Goal: Task Accomplishment & Management: Complete application form

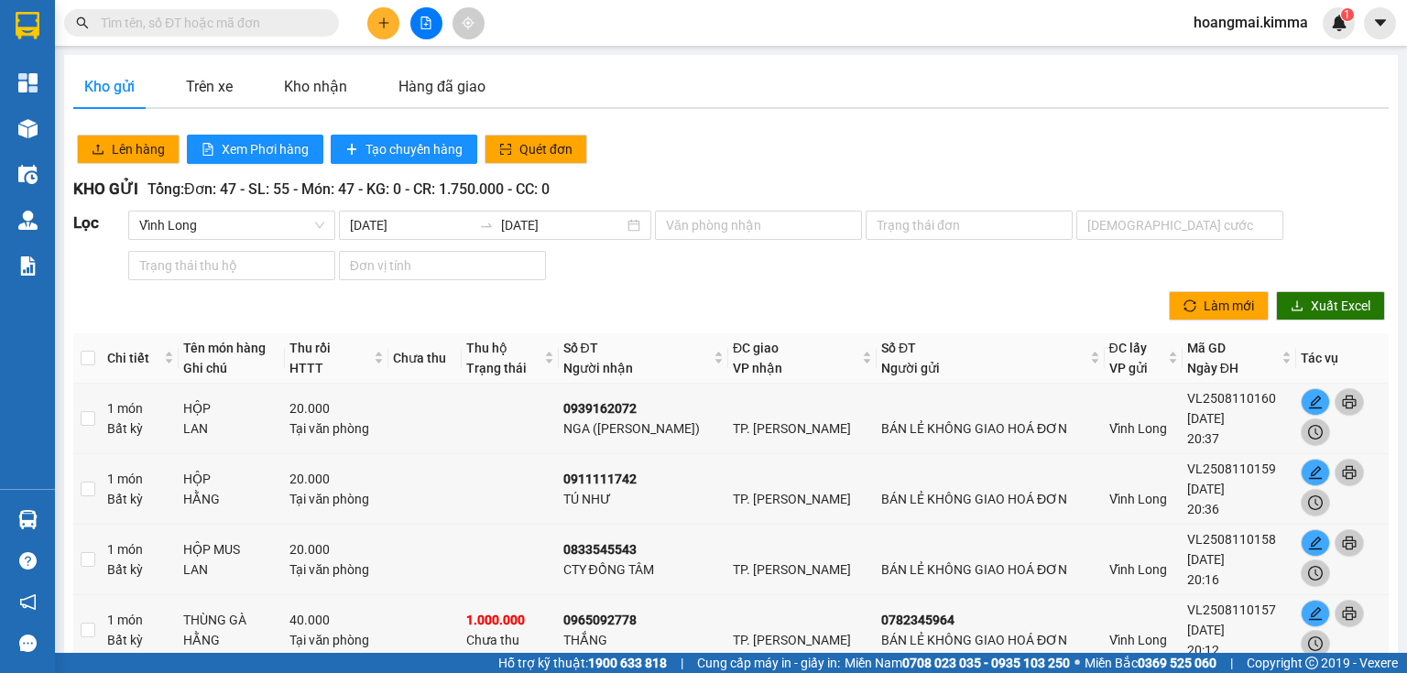
click at [383, 29] on button at bounding box center [383, 23] width 32 height 32
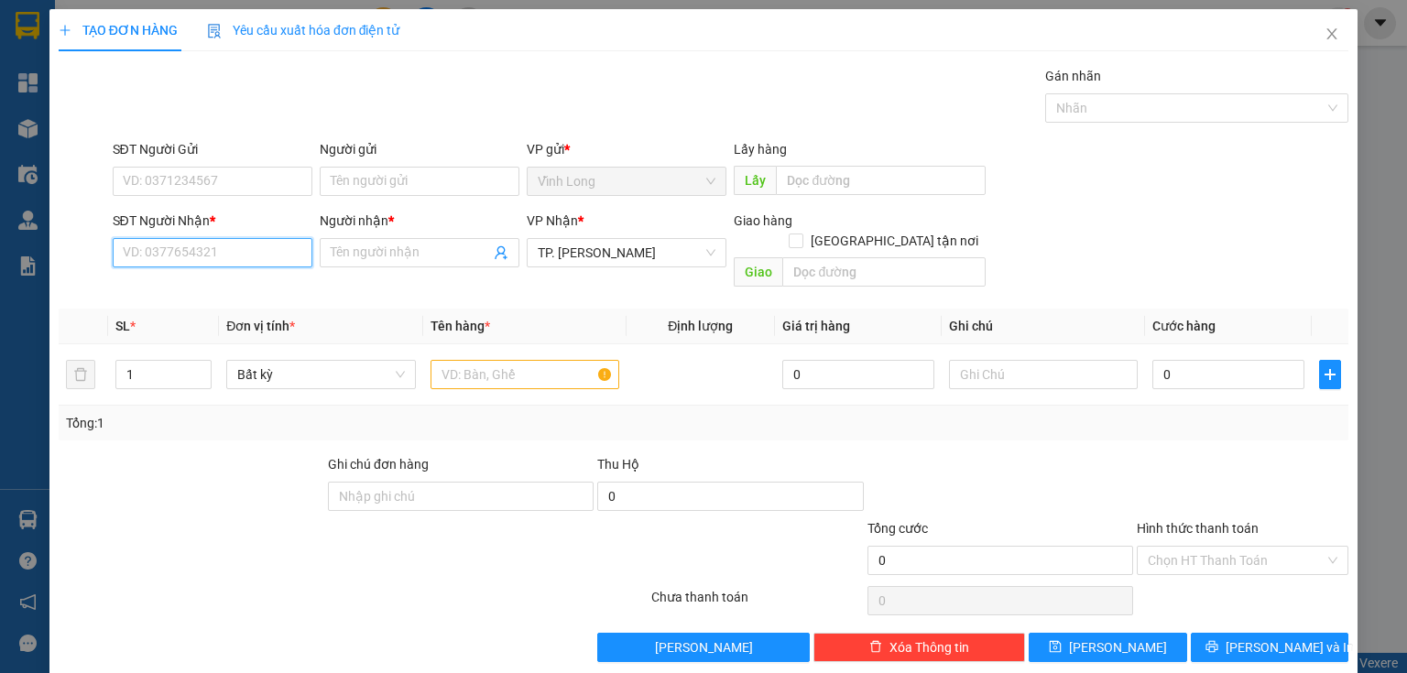
click at [255, 259] on input "SĐT Người Nhận *" at bounding box center [213, 252] width 200 height 29
type input "0963704534"
click at [220, 290] on div "0963704534 - CÔ TÁM" at bounding box center [211, 289] width 176 height 20
type input "CÔ TÁM"
type input "0963704534"
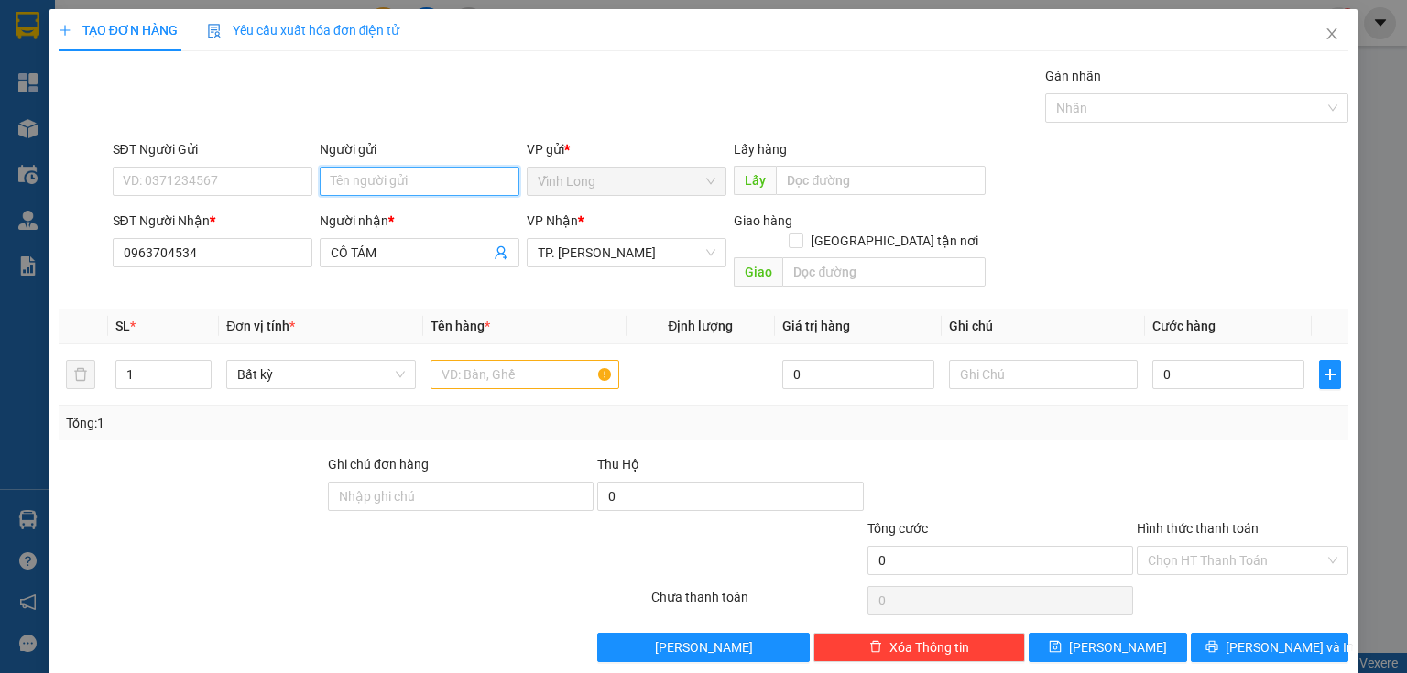
click at [390, 187] on input "Người gửi" at bounding box center [420, 181] width 200 height 29
type input "BÁN"
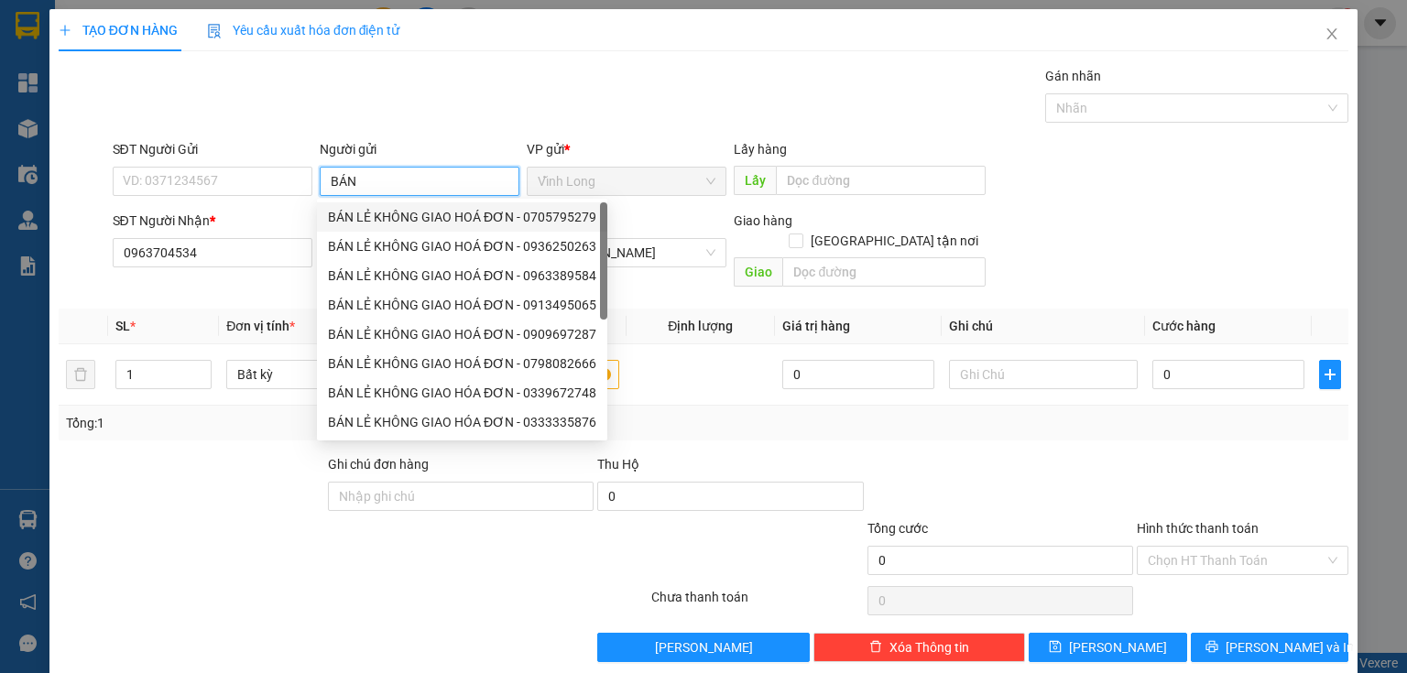
click at [453, 214] on div "BÁN LẺ KHÔNG GIAO HOÁ ĐƠN - 0705795279" at bounding box center [462, 217] width 268 height 20
type input "0705795279"
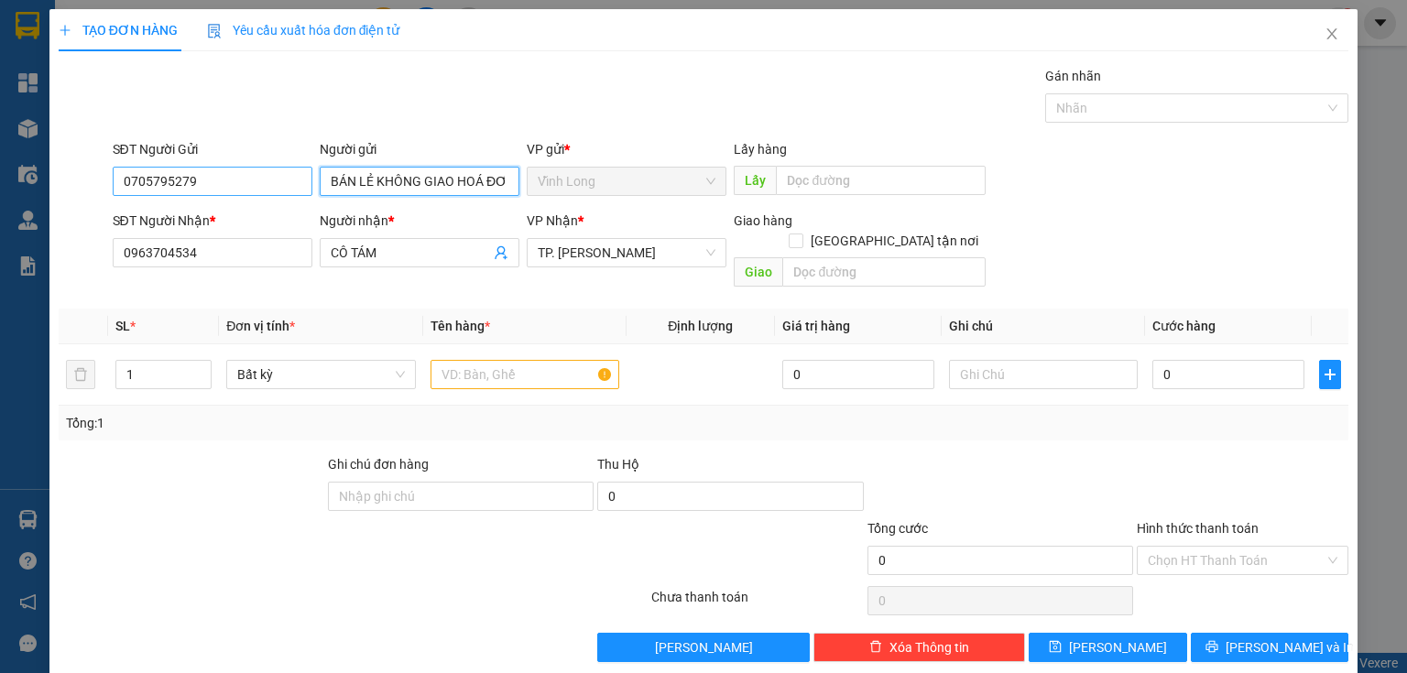
type input "BÁN LẺ KHÔNG GIAO HOÁ ĐƠN"
click at [220, 189] on input "0705795279" at bounding box center [213, 181] width 200 height 29
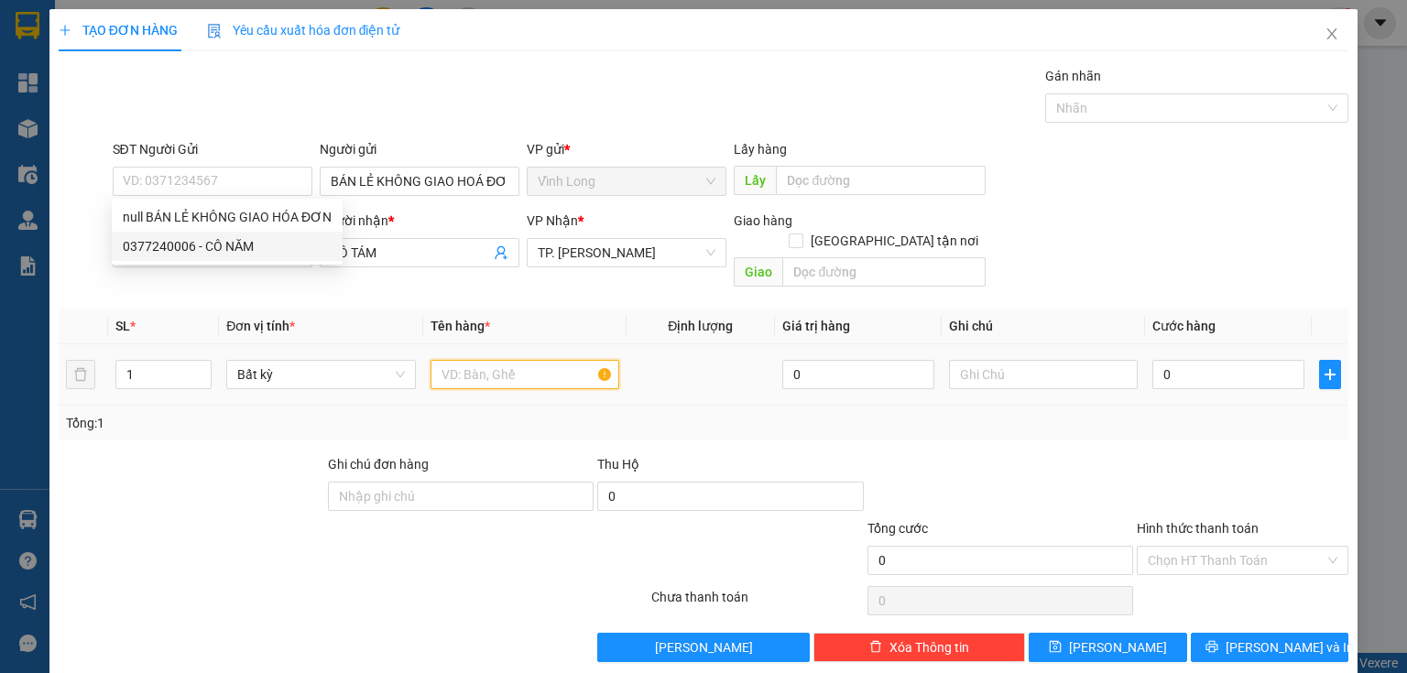
click at [507, 360] on input "text" at bounding box center [525, 374] width 189 height 29
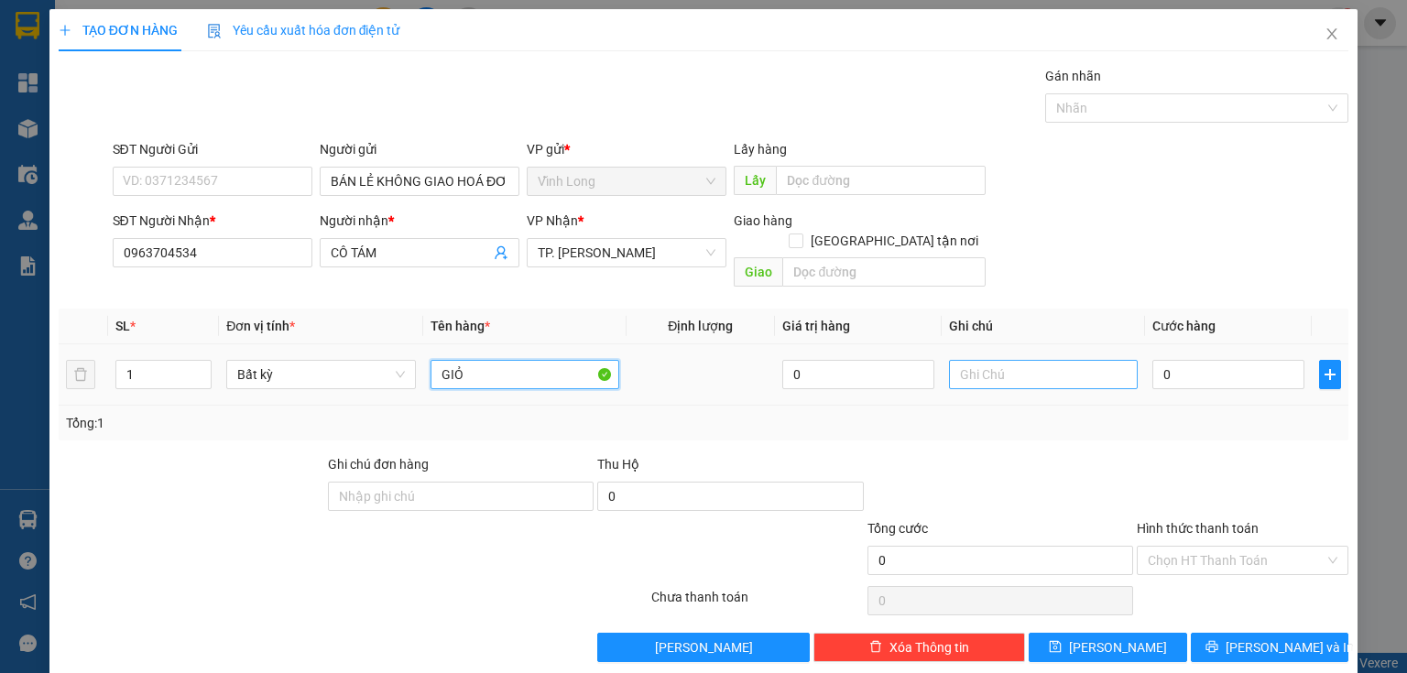
type input "GIỎ"
click at [1037, 365] on input "text" at bounding box center [1043, 374] width 189 height 29
type input "NHI"
click at [1217, 360] on input "0" at bounding box center [1229, 374] width 152 height 29
type input "3"
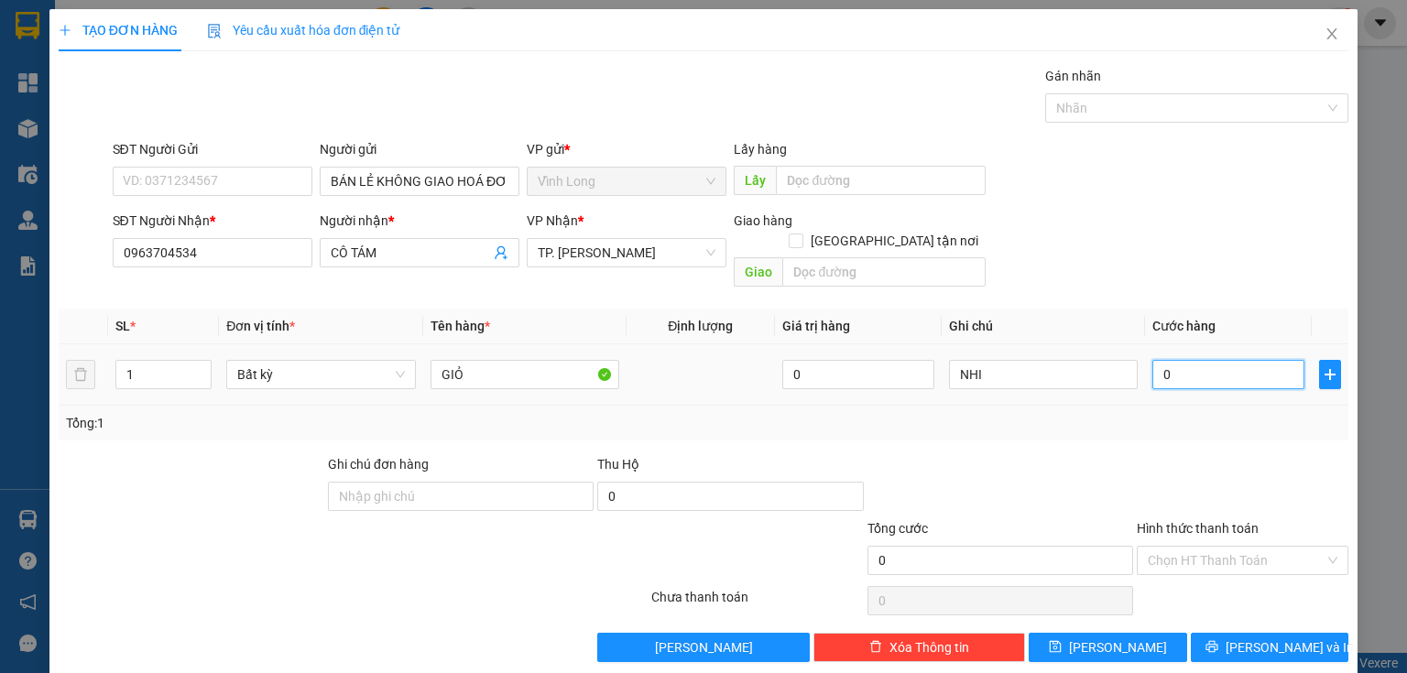
type input "3"
type input "30"
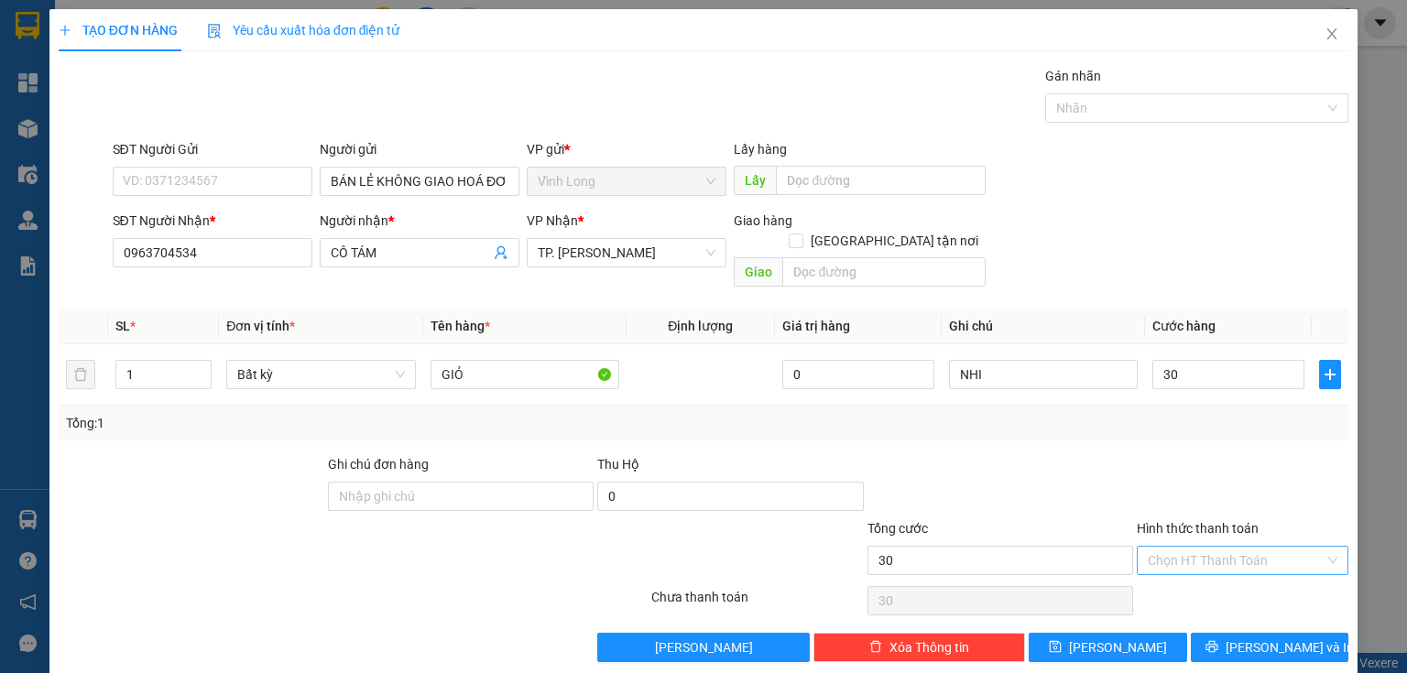
type input "30.000"
click at [1230, 547] on input "Hình thức thanh toán" at bounding box center [1236, 560] width 177 height 27
click at [1196, 578] on div "Tại văn phòng" at bounding box center [1233, 575] width 189 height 20
type input "0"
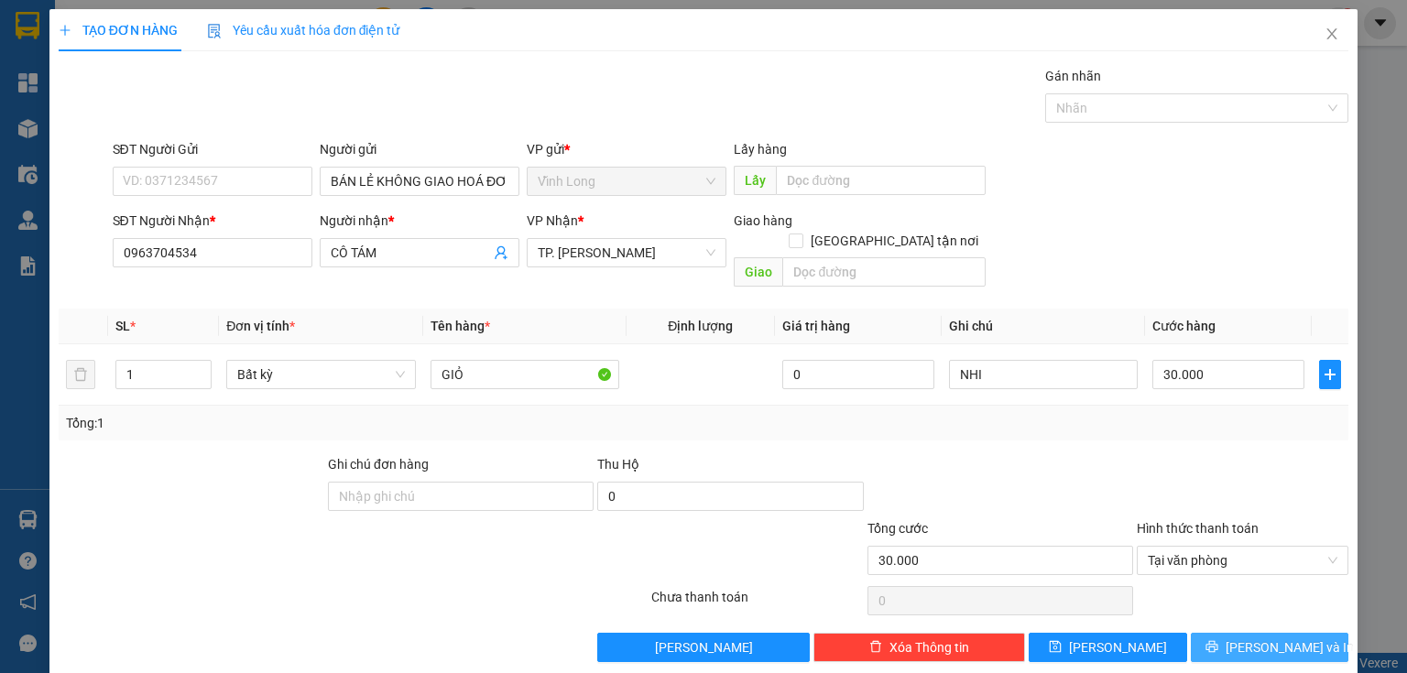
click at [1249, 638] on span "[PERSON_NAME] và In" at bounding box center [1290, 648] width 128 height 20
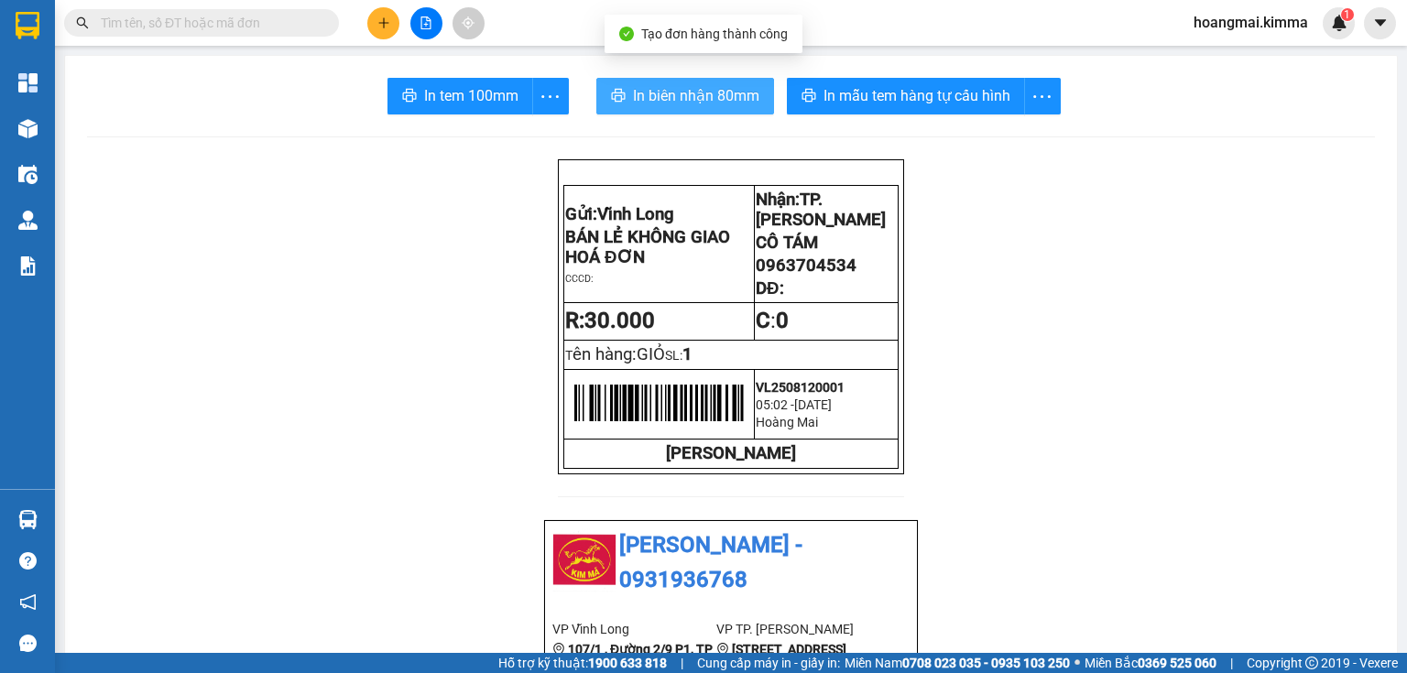
click at [654, 96] on span "In biên nhận 80mm" at bounding box center [696, 95] width 126 height 23
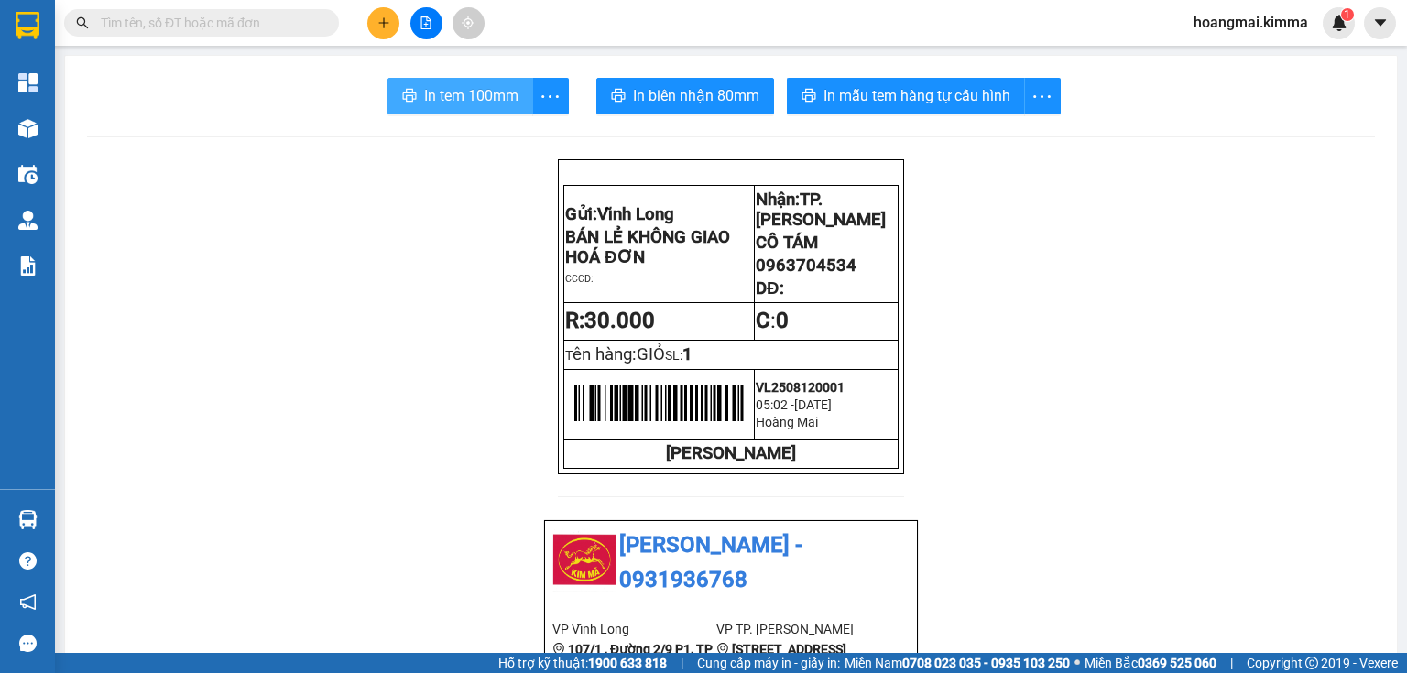
click at [508, 106] on span "In tem 100mm" at bounding box center [471, 95] width 94 height 23
drag, startPoint x: 1206, startPoint y: 49, endPoint x: 411, endPoint y: 172, distance: 803.9
